Goal: Task Accomplishment & Management: Use online tool/utility

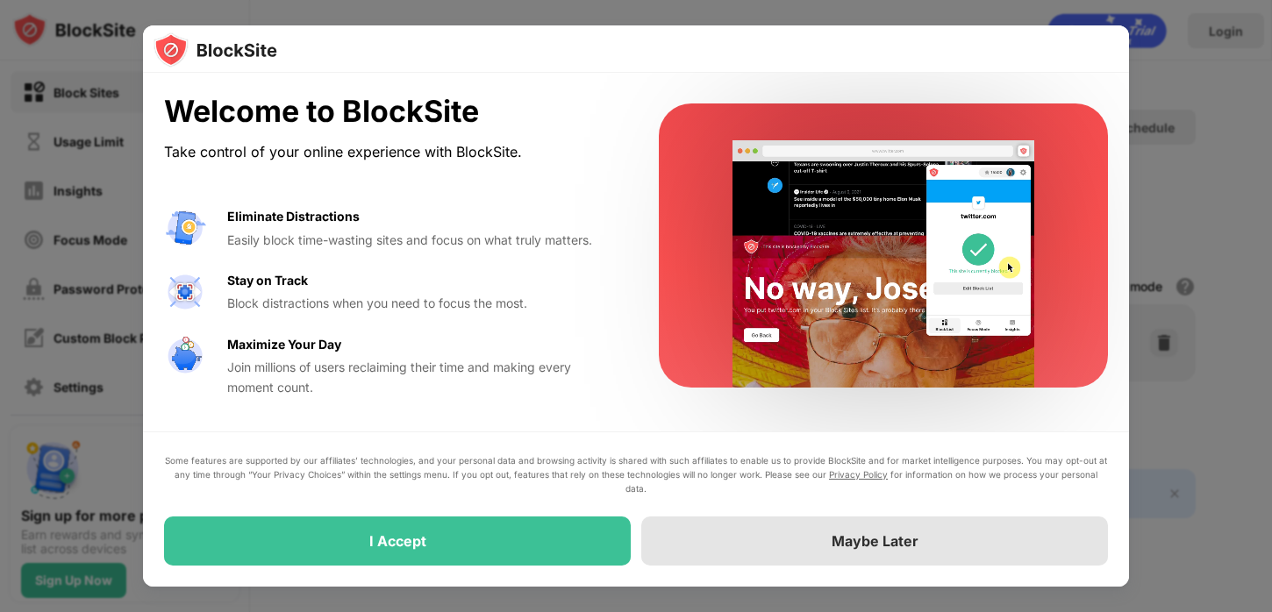
click at [702, 549] on div "Maybe Later" at bounding box center [874, 541] width 467 height 49
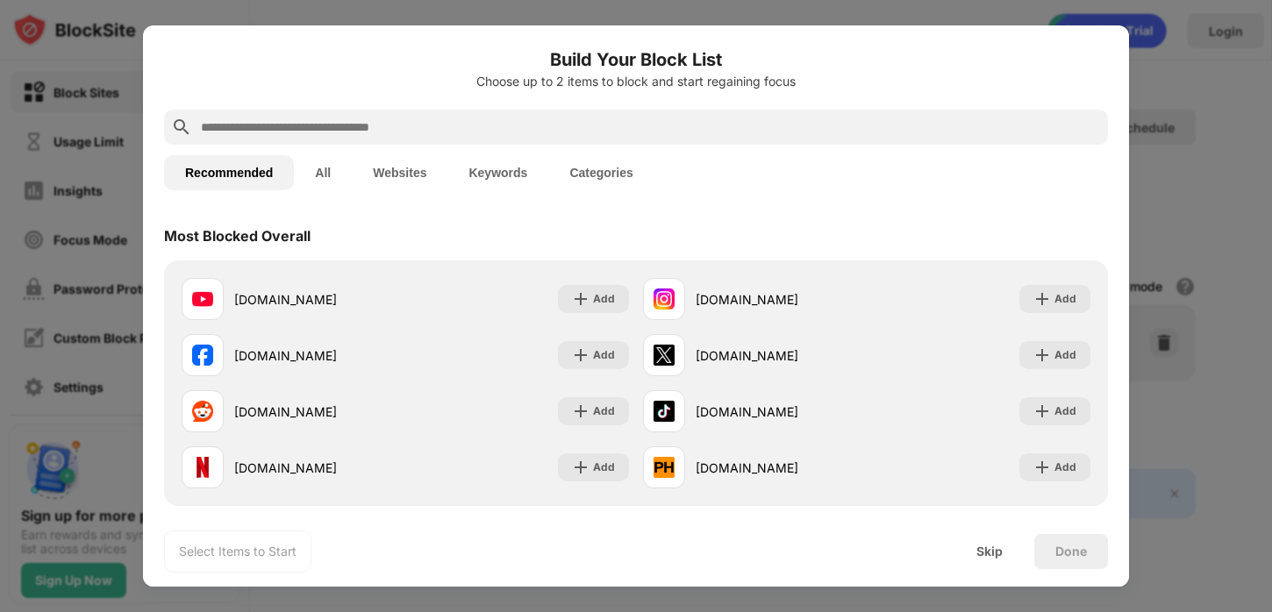
click at [627, 129] on input "text" at bounding box center [650, 127] width 902 height 21
paste input "**********"
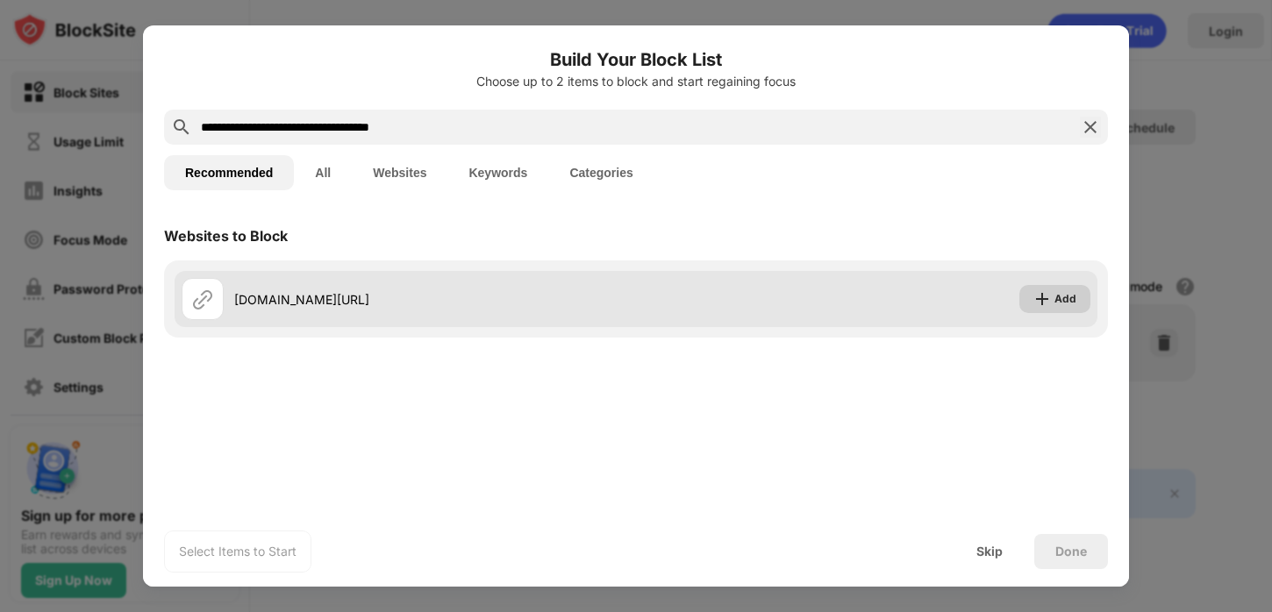
type input "**********"
click at [1075, 307] on div "Add" at bounding box center [1065, 299] width 22 height 18
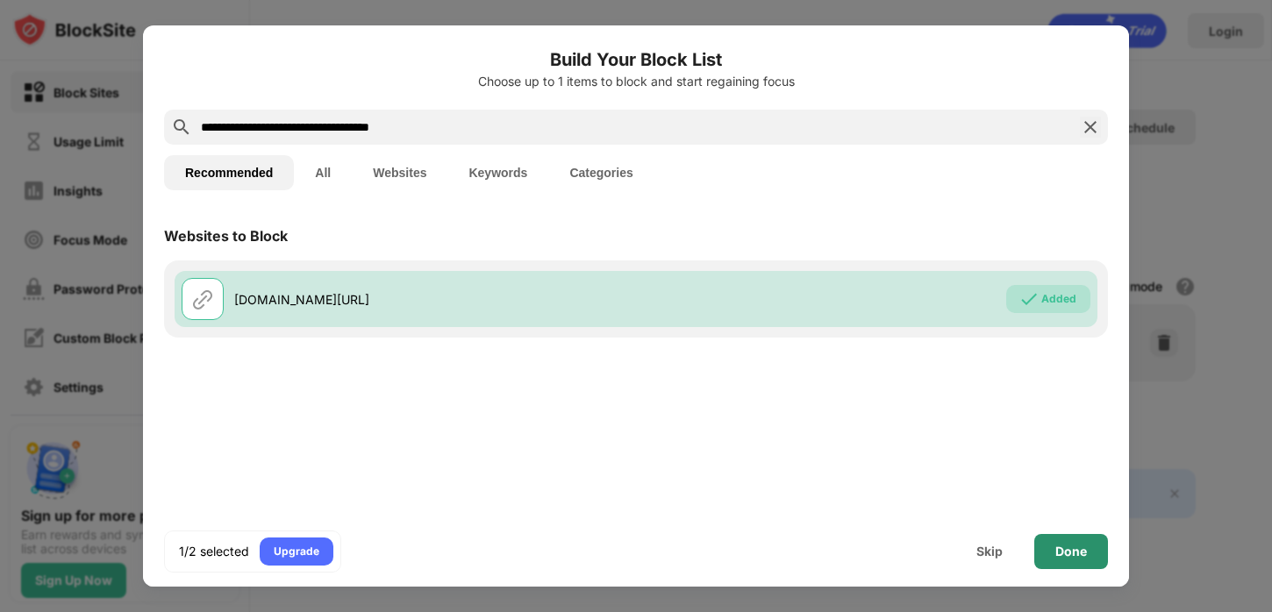
click at [1067, 552] on div "Done" at bounding box center [1071, 552] width 32 height 14
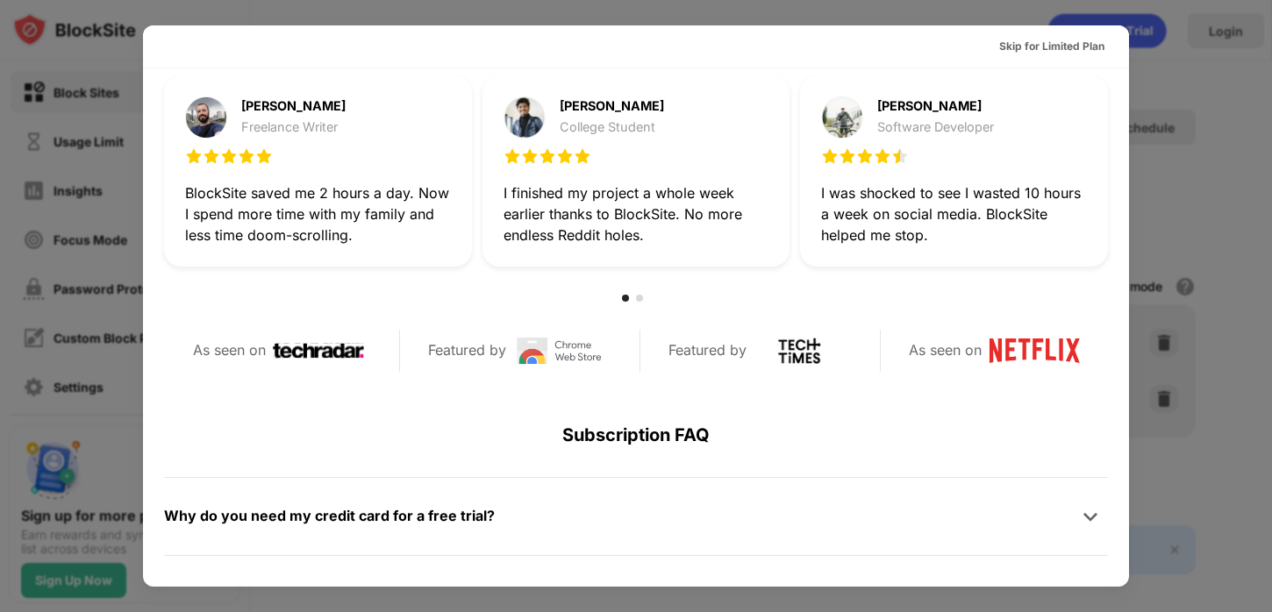
scroll to position [856, 0]
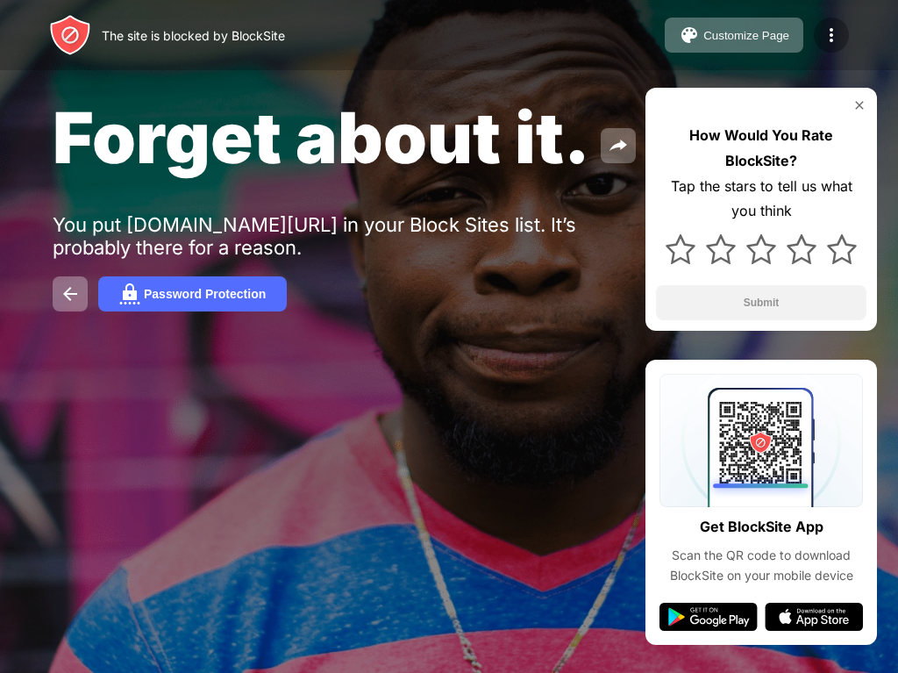
click at [833, 33] on img at bounding box center [831, 35] width 21 height 21
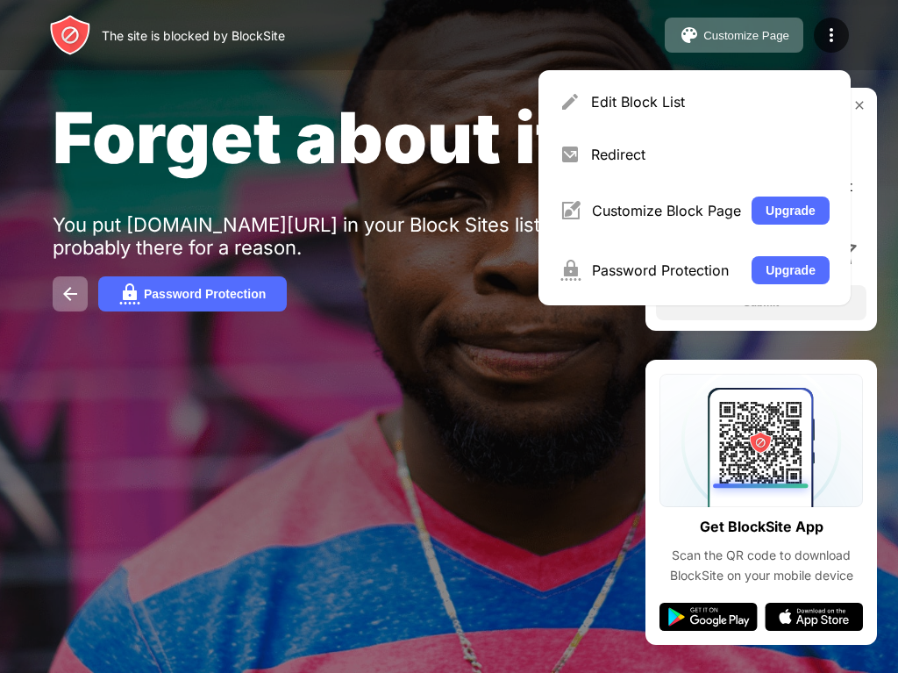
click at [865, 68] on div "The site is blocked by BlockSite Customize Page Edit Block List Redirect Custom…" at bounding box center [449, 35] width 898 height 70
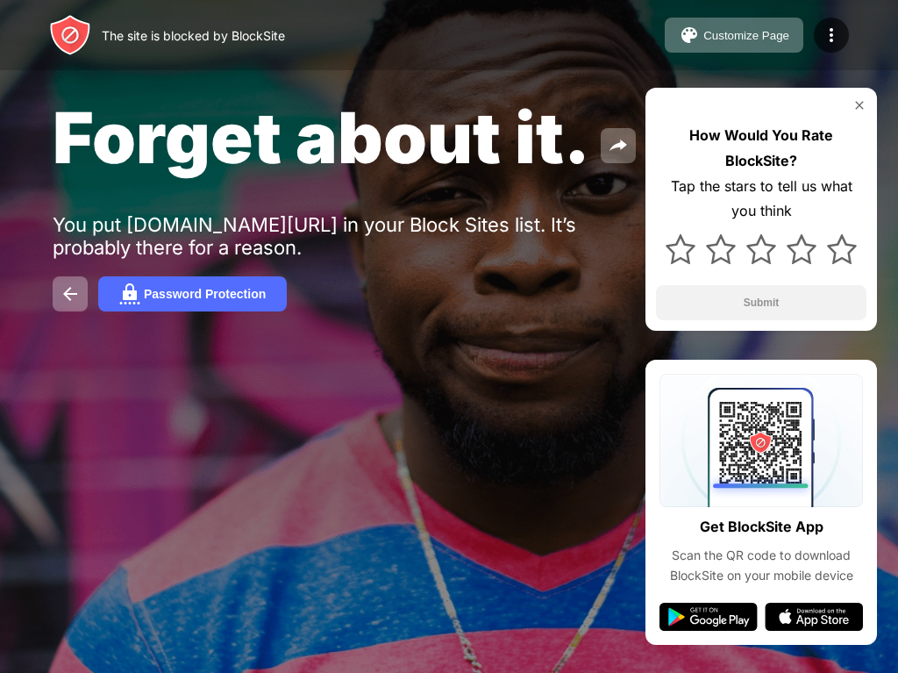
click at [861, 101] on img at bounding box center [860, 105] width 14 height 14
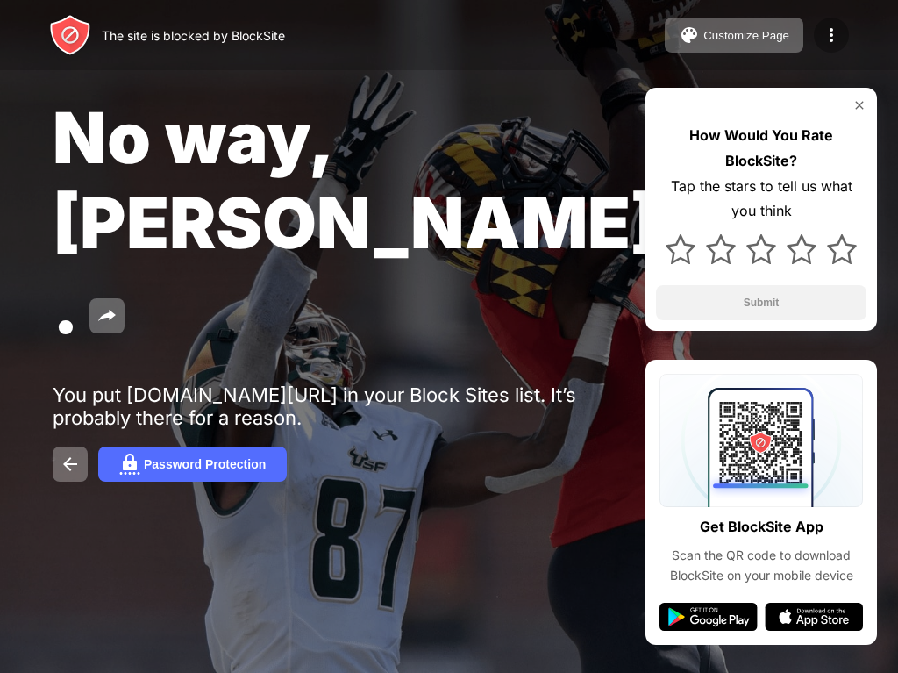
click at [827, 32] on img at bounding box center [831, 35] width 21 height 21
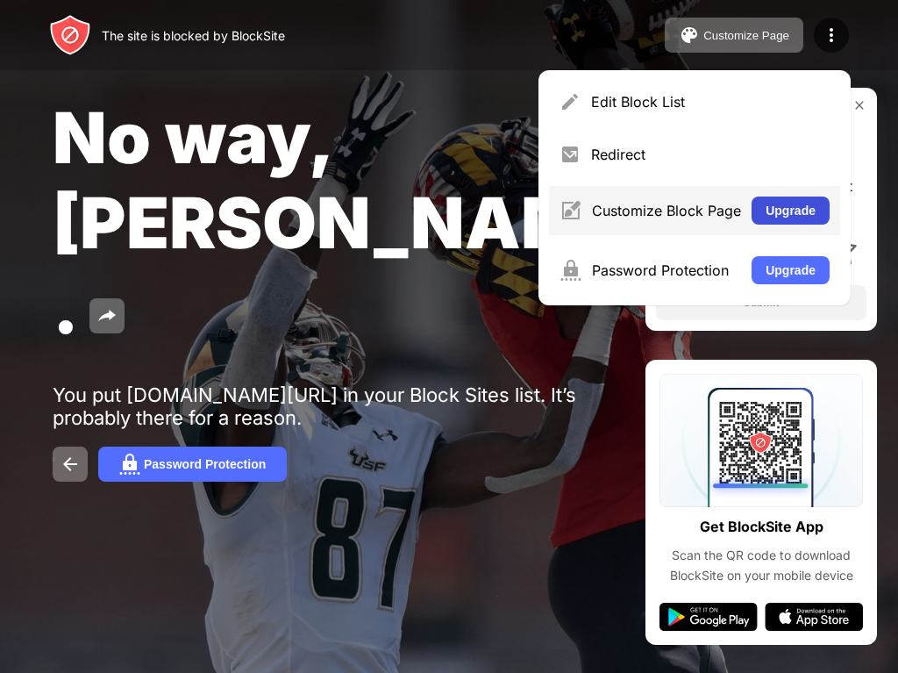
click at [777, 219] on button "Upgrade" at bounding box center [791, 211] width 78 height 28
